Goal: Check status: Check status

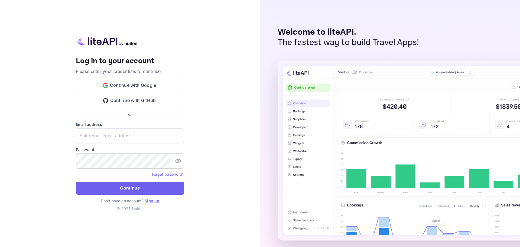
type input "[PERSON_NAME][EMAIL_ADDRESS][DOMAIN_NAME]"
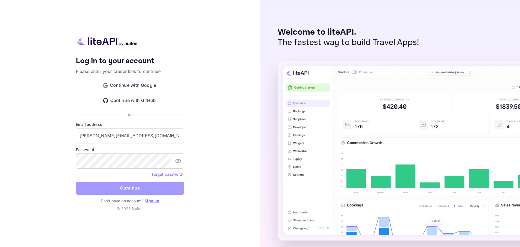
click at [131, 187] on button "Continue" at bounding box center [130, 187] width 108 height 13
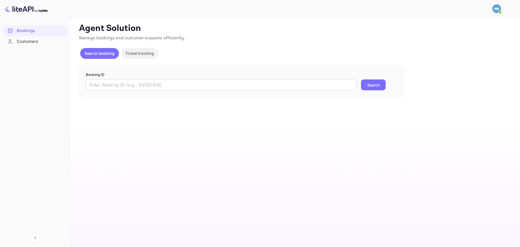
click at [203, 73] on p "Booking ID" at bounding box center [242, 74] width 312 height 5
click at [203, 84] on input "text" at bounding box center [221, 84] width 271 height 11
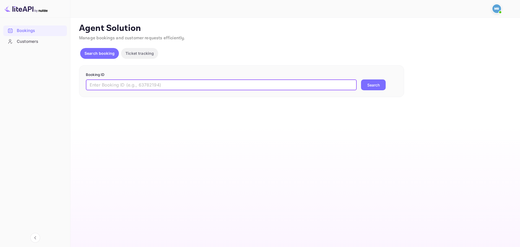
paste input "8794537"
type input "8794537"
click at [361, 79] on button "Search" at bounding box center [373, 84] width 25 height 11
